Goal: Information Seeking & Learning: Learn about a topic

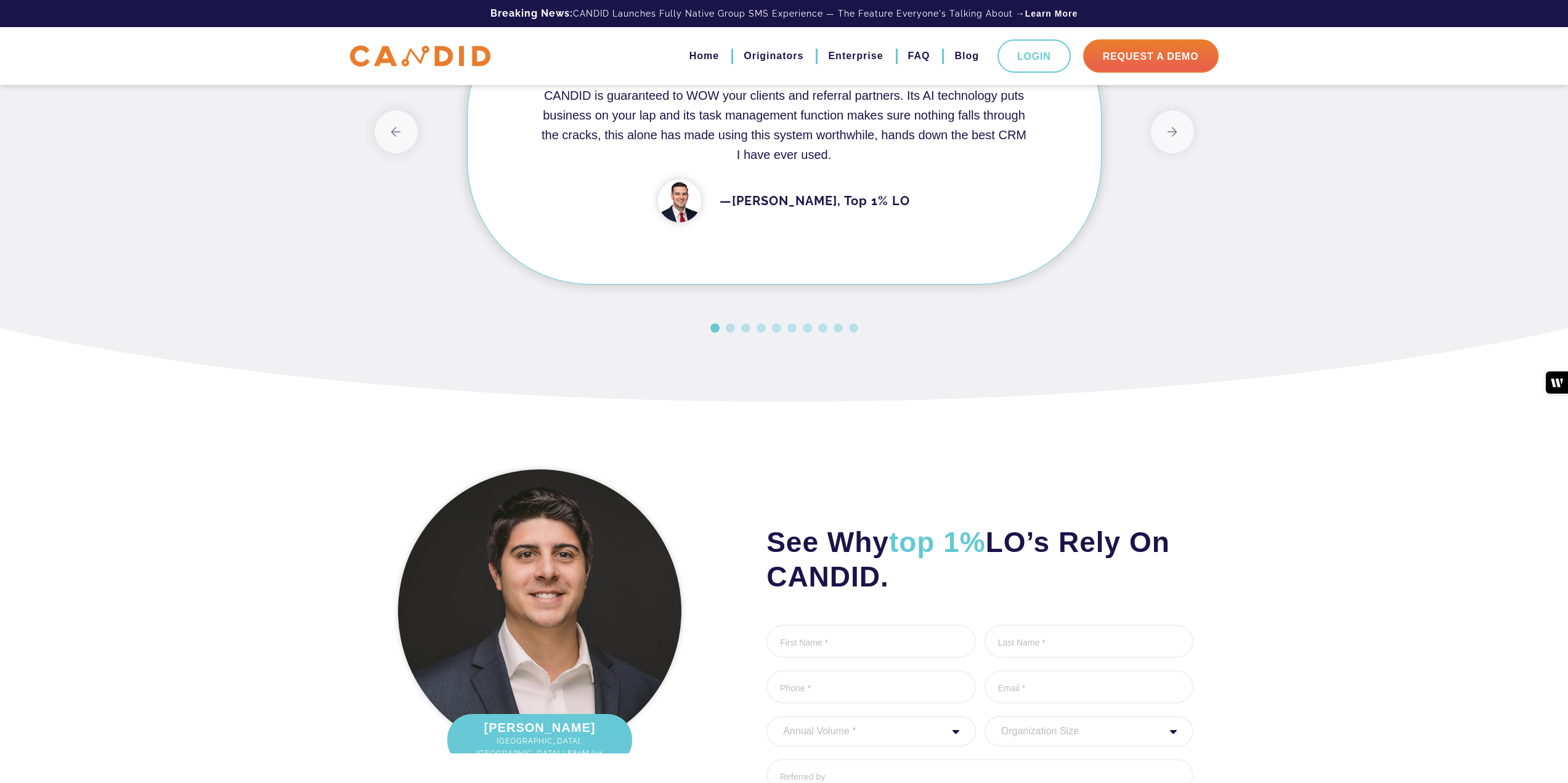
scroll to position [903, 0]
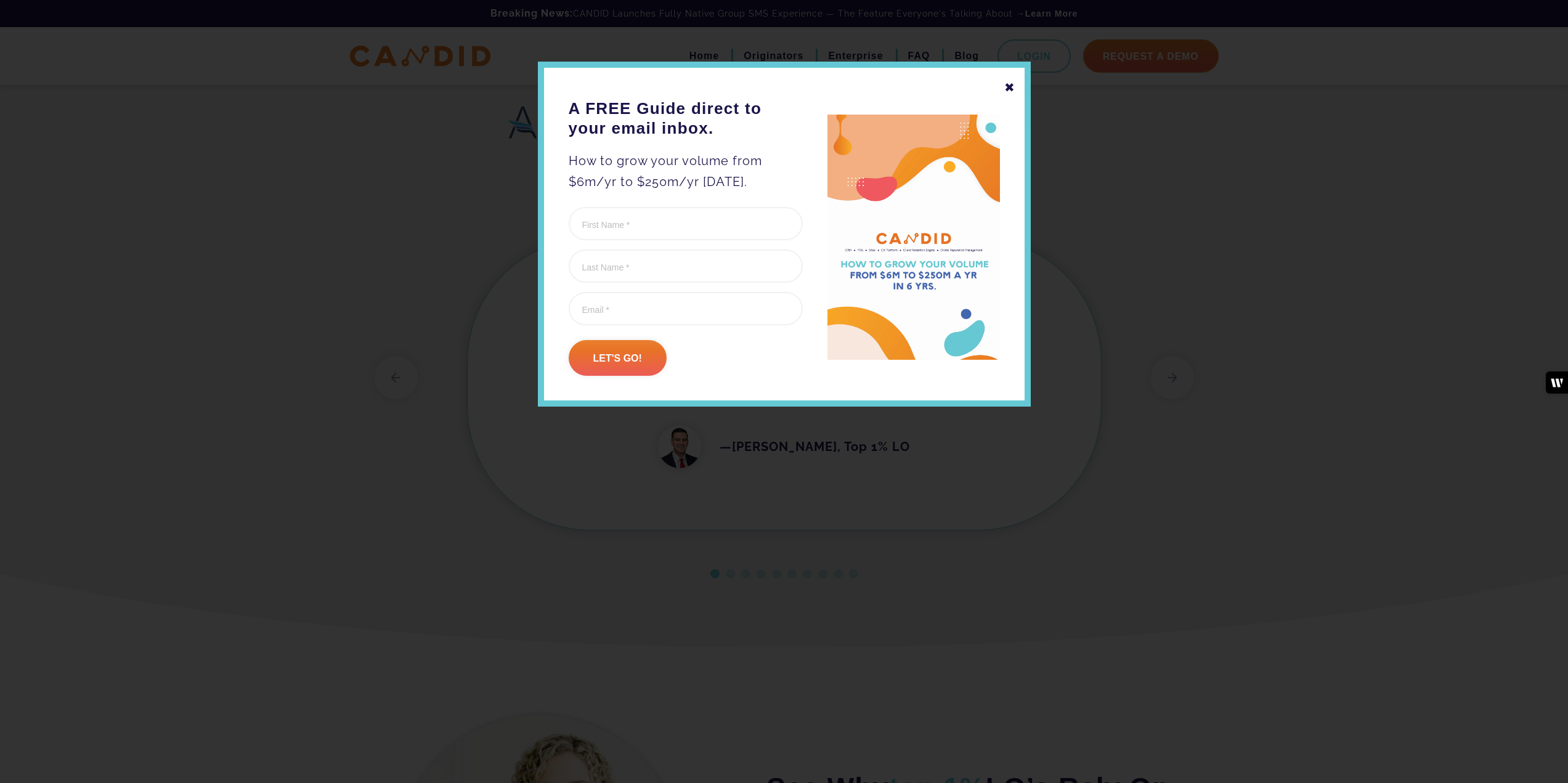
click at [1012, 89] on div "✖" at bounding box center [1010, 87] width 11 height 21
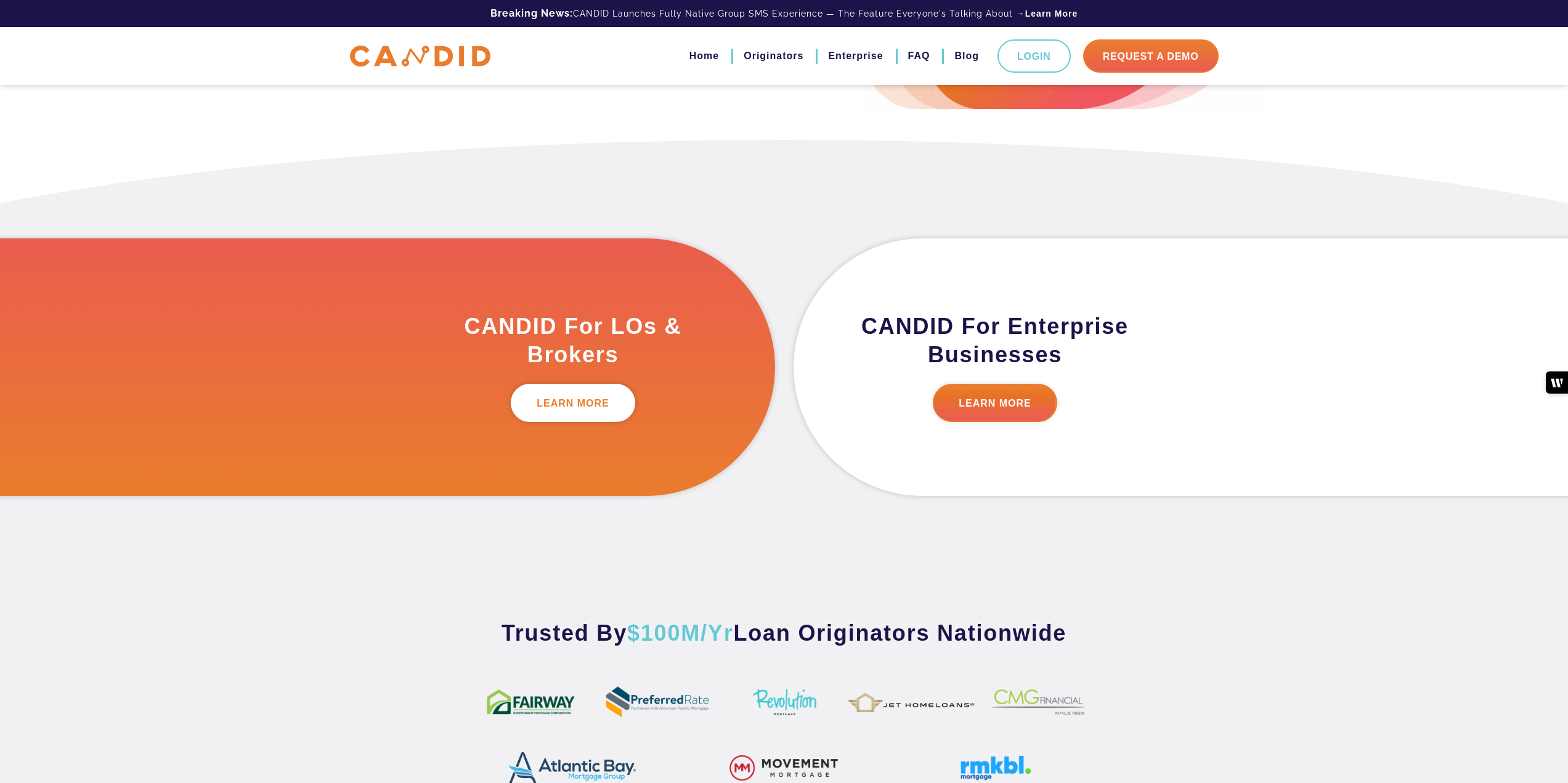
scroll to position [0, 0]
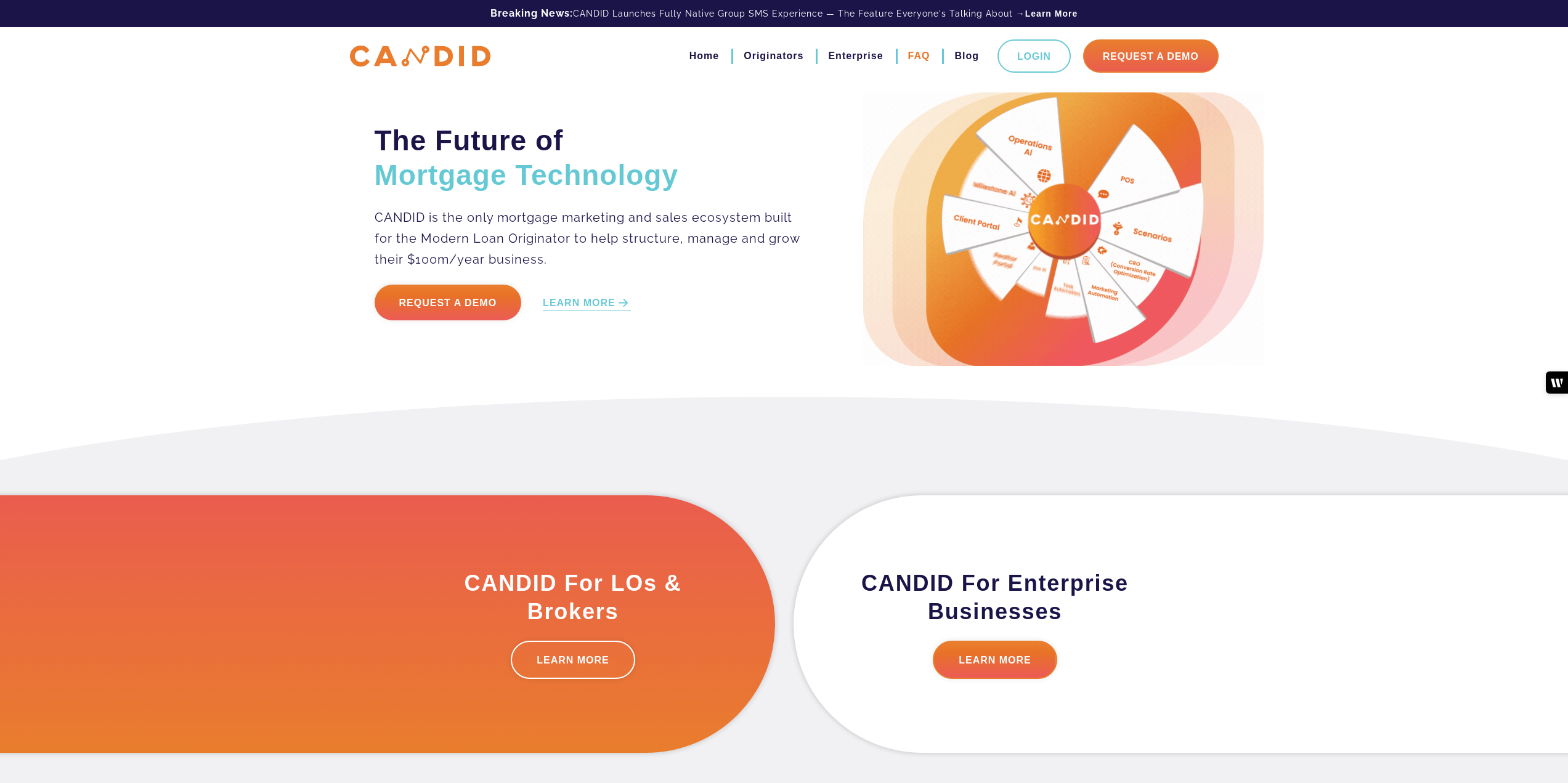
click at [911, 54] on link "FAQ" at bounding box center [919, 56] width 22 height 21
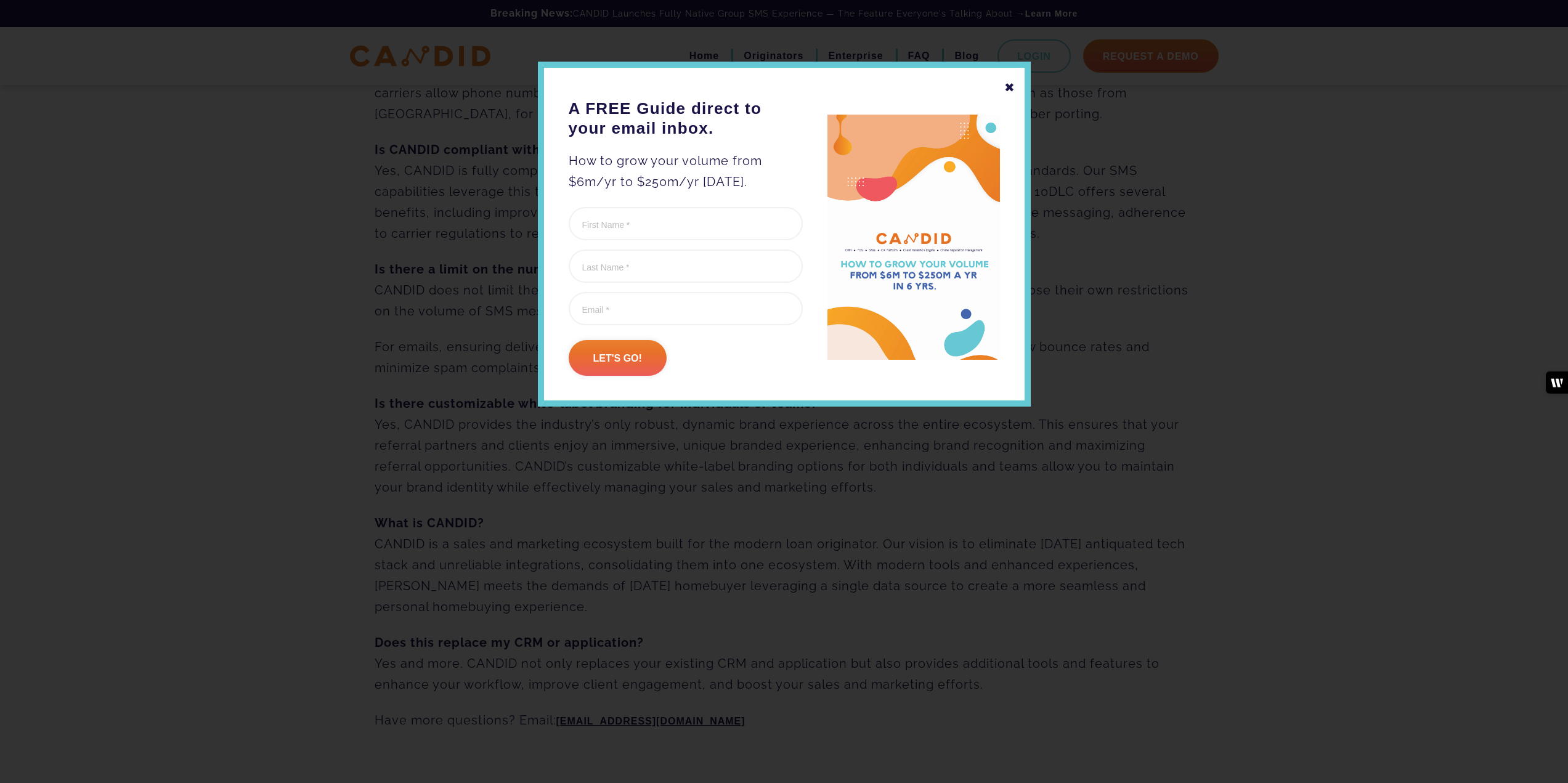
scroll to position [555, 0]
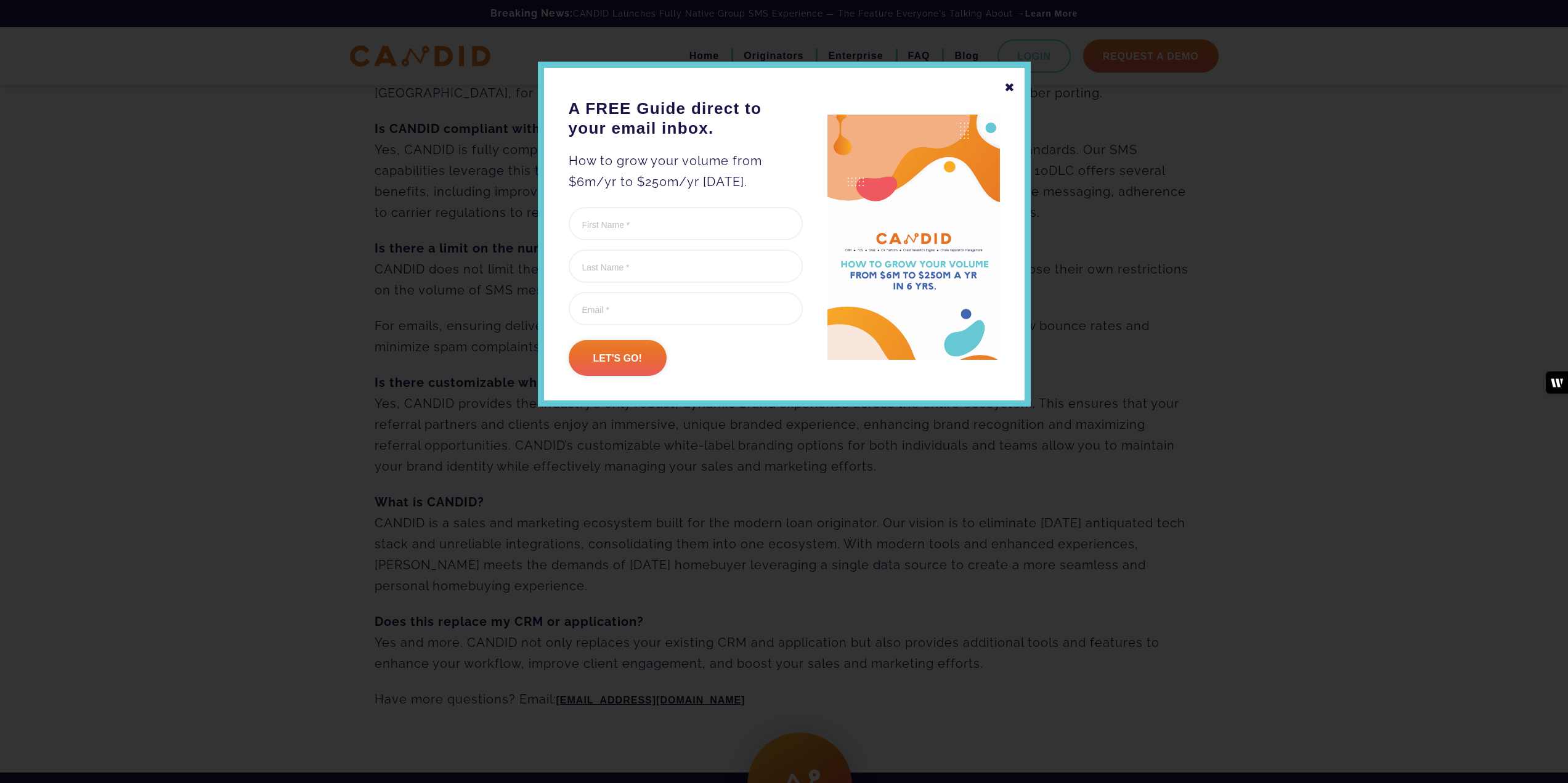
click at [1014, 79] on div "✖" at bounding box center [1010, 87] width 11 height 21
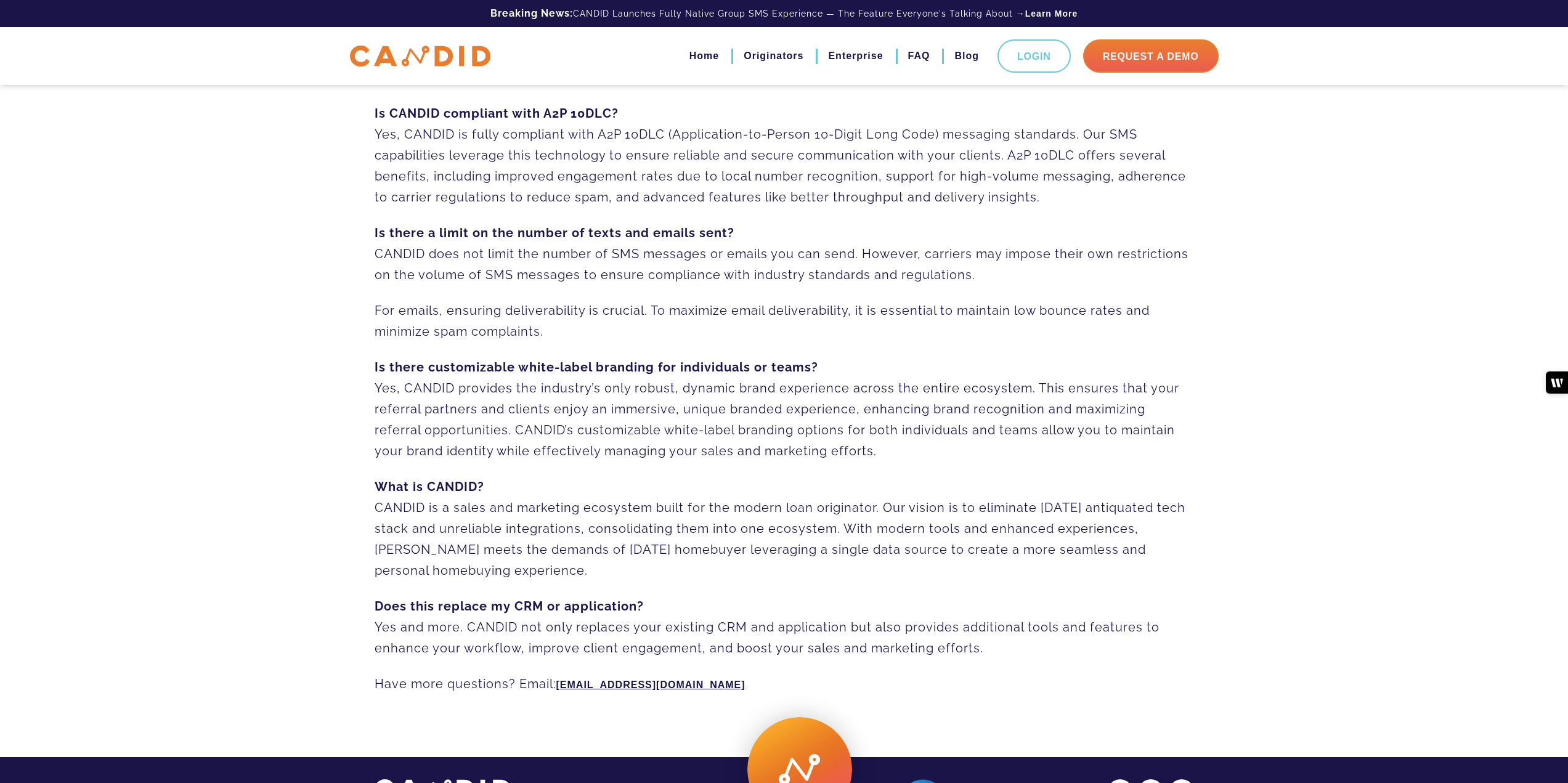
scroll to position [651, 0]
